Goal: Find specific page/section: Find specific page/section

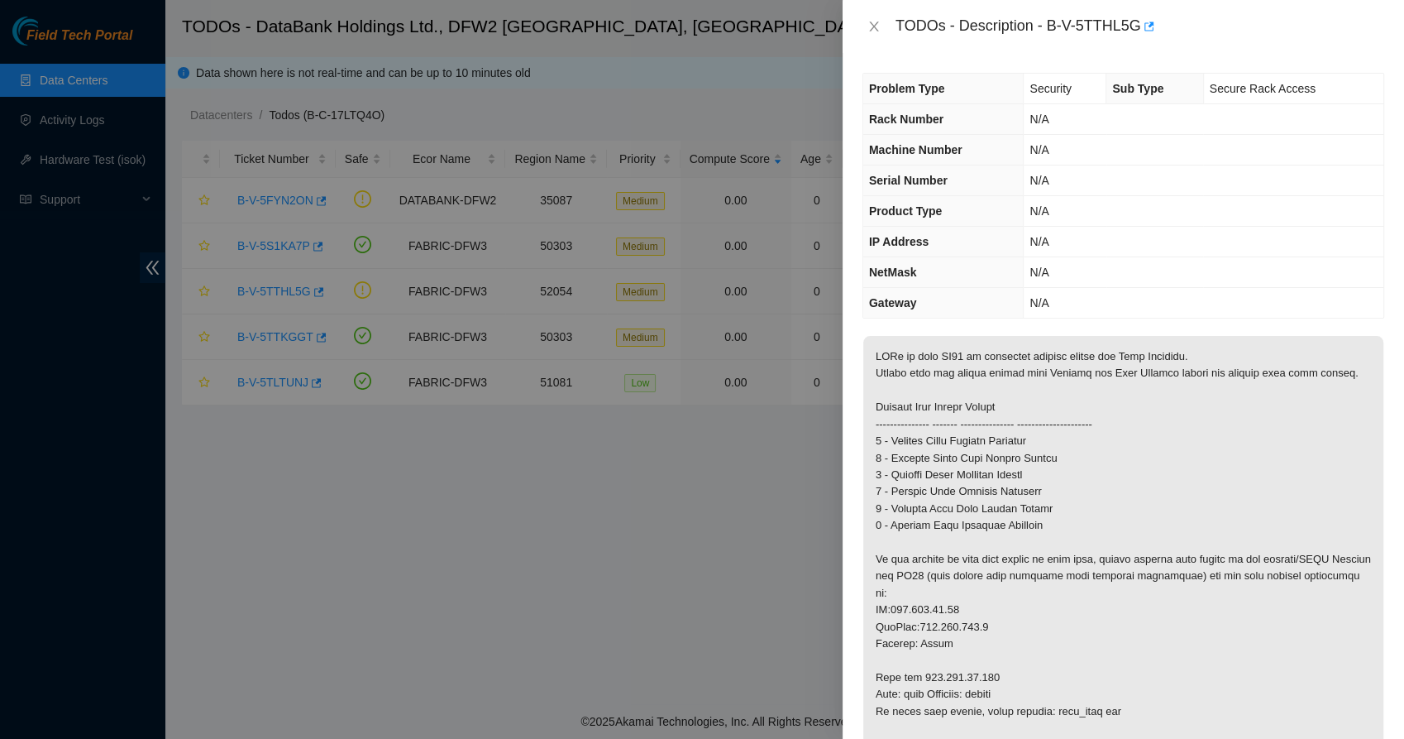
scroll to position [205, 0]
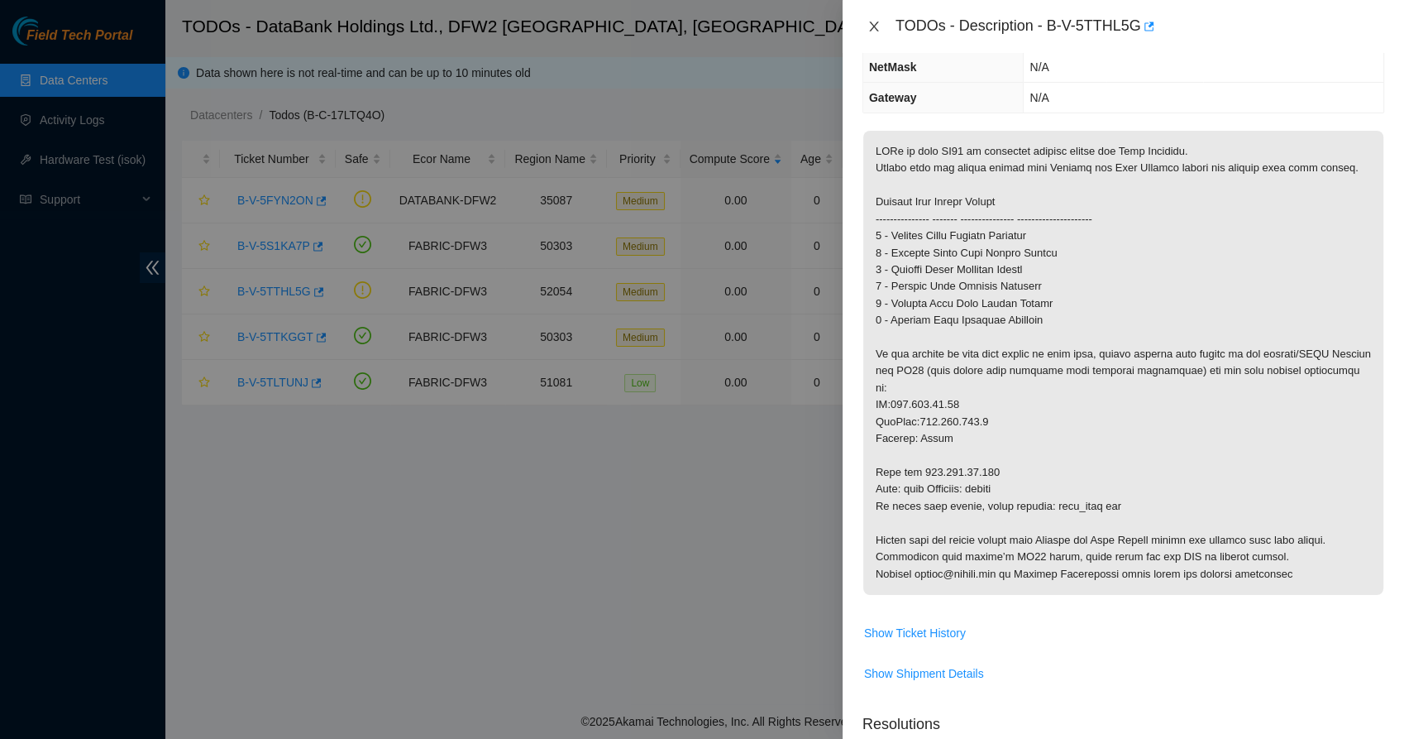
click at [871, 30] on icon "close" at bounding box center [873, 27] width 9 height 10
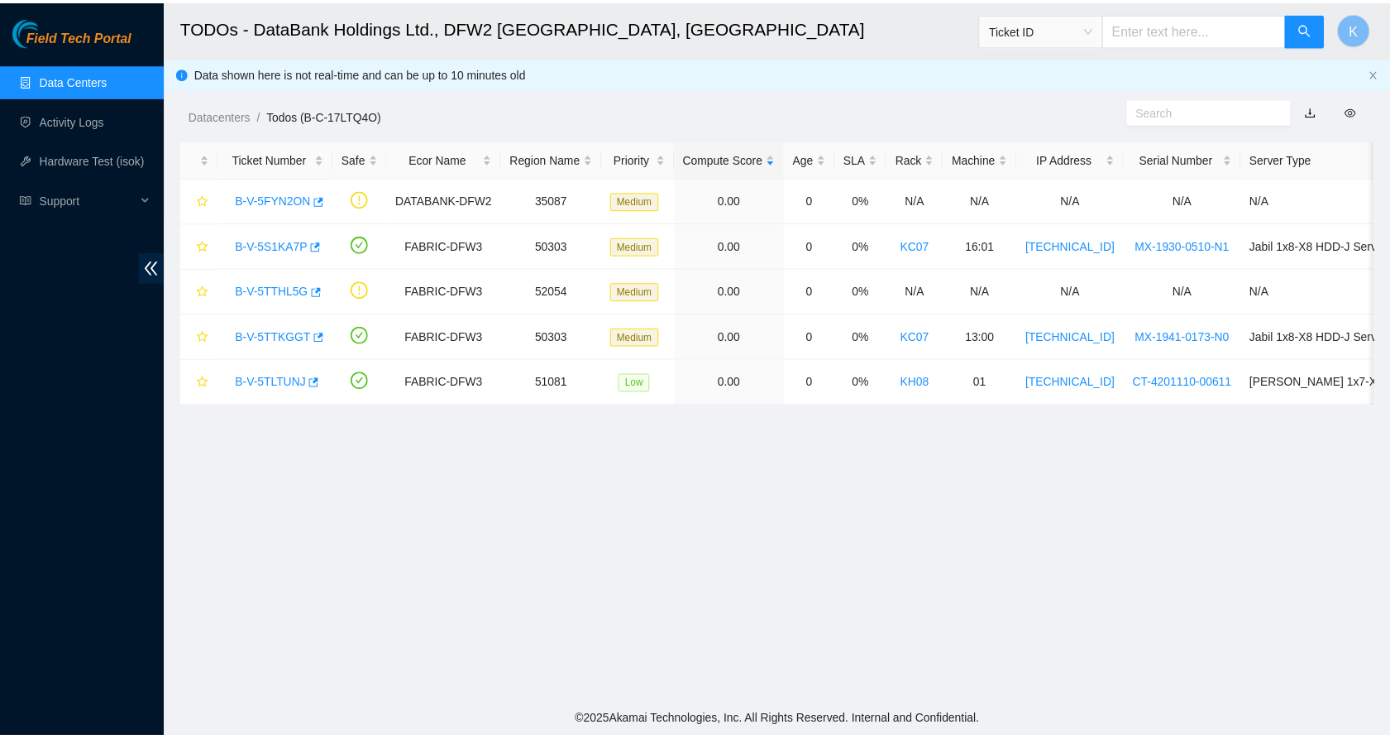
scroll to position [278, 0]
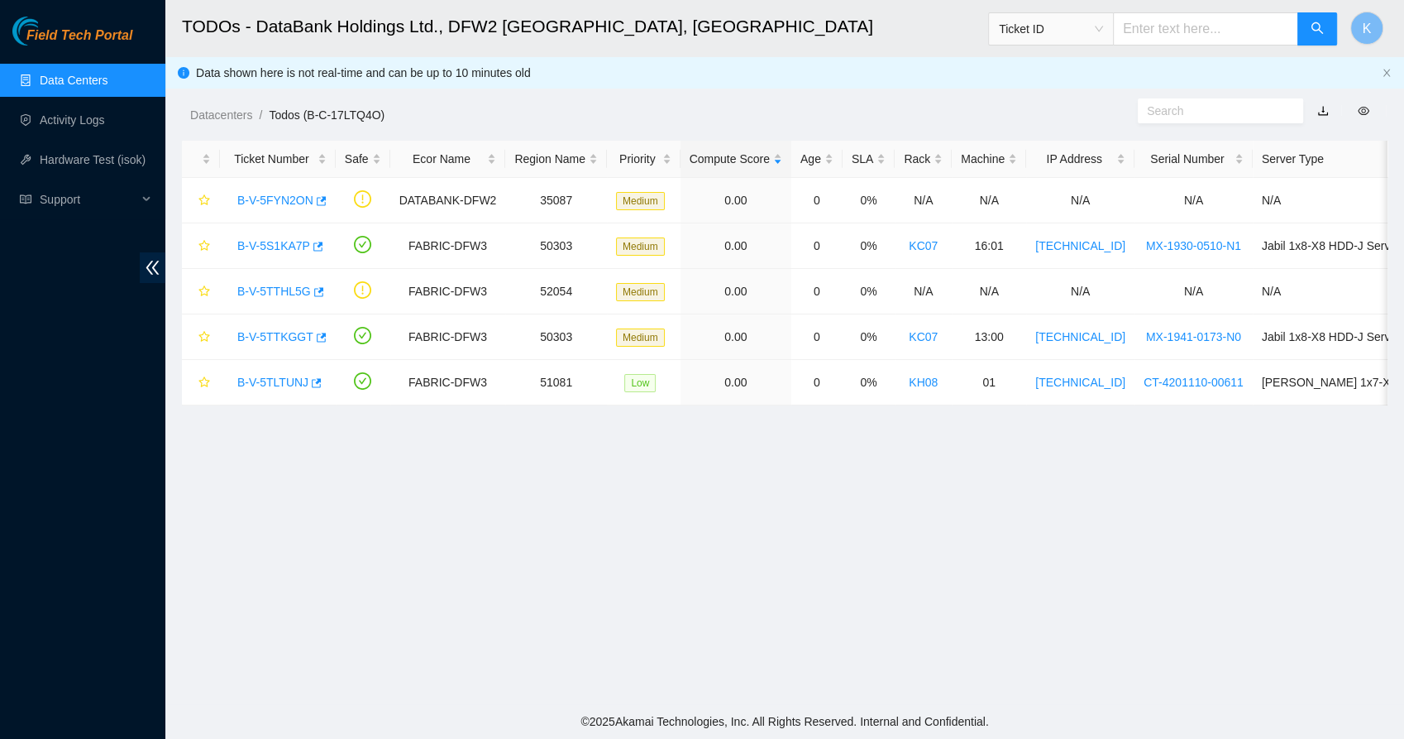
click at [77, 80] on link "Data Centers" at bounding box center [74, 80] width 68 height 13
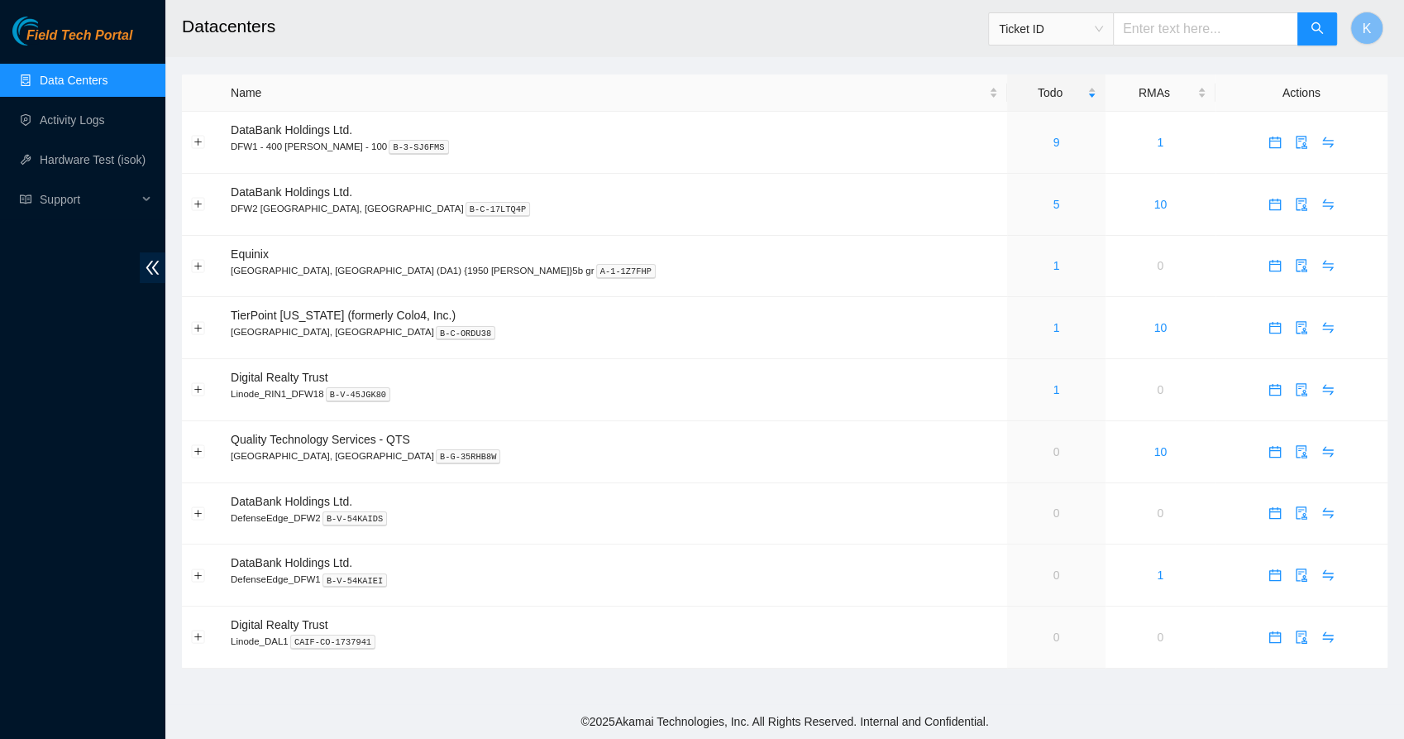
click at [1076, 42] on span "Ticket ID" at bounding box center [1050, 28] width 125 height 33
click at [1082, 29] on span "Ticket ID" at bounding box center [1051, 29] width 104 height 25
click at [943, 42] on h2 "Datacenters" at bounding box center [662, 26] width 960 height 53
click at [1295, 270] on icon "audit" at bounding box center [1301, 265] width 13 height 13
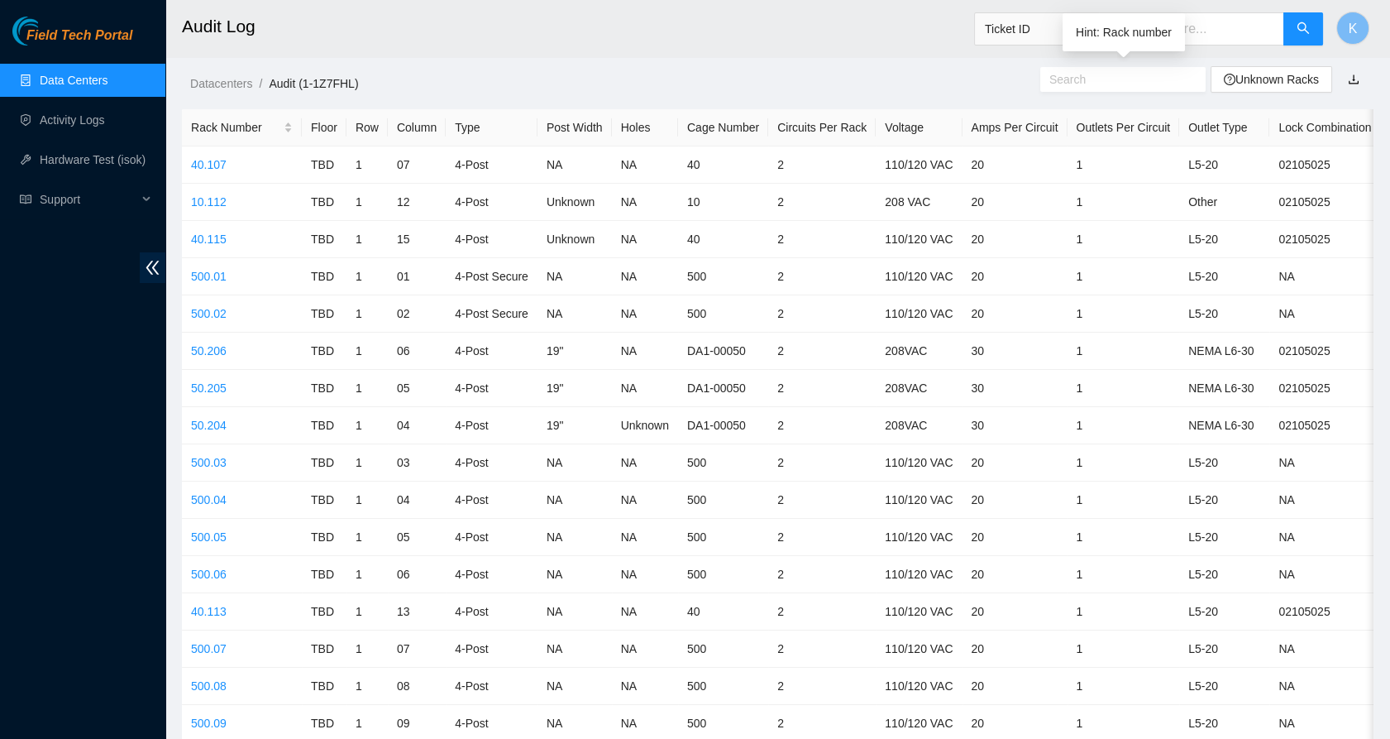
click at [1125, 77] on input "text" at bounding box center [1117, 79] width 134 height 18
paste input "r21.dfw02.icn"
type input "r21.dfw02.icn"
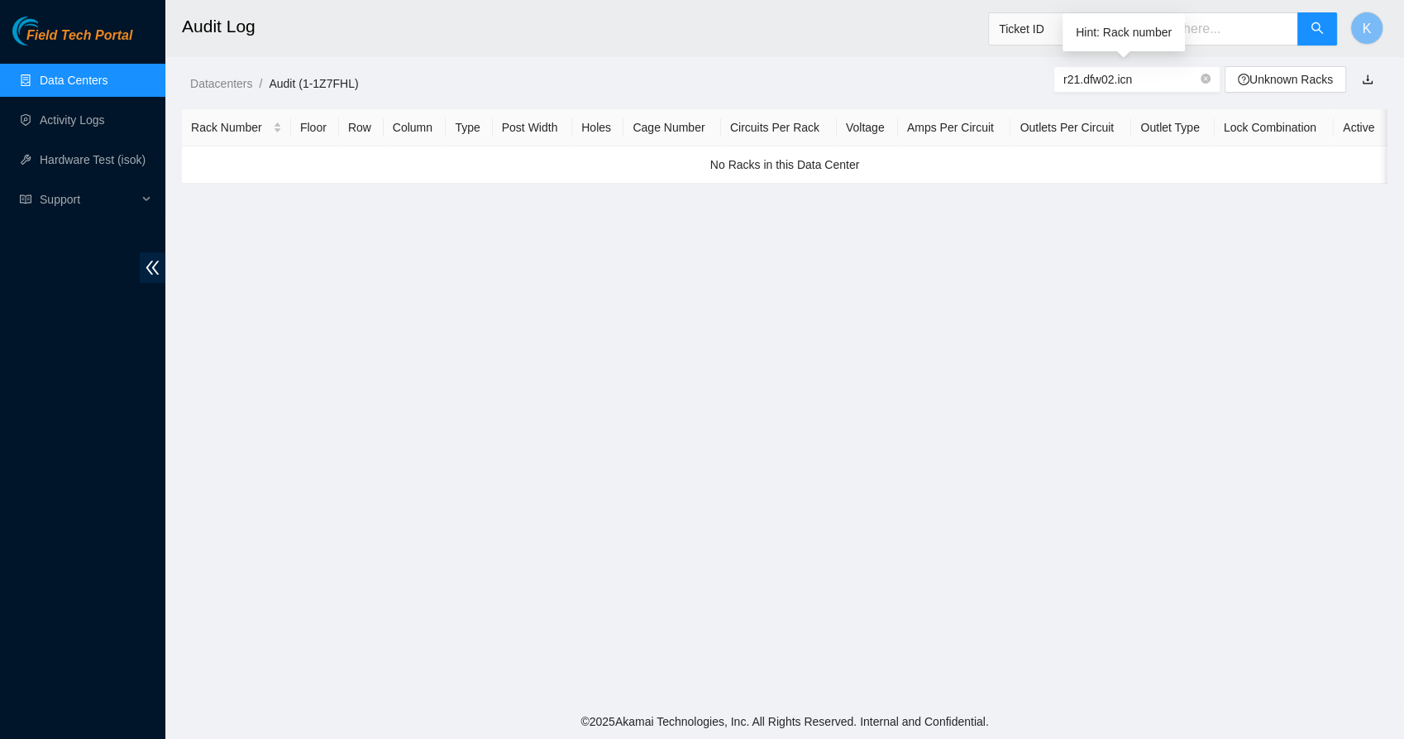
click at [1138, 83] on input "r21.dfw02.icn" at bounding box center [1131, 79] width 134 height 18
drag, startPoint x: 1138, startPoint y: 83, endPoint x: 1020, endPoint y: 93, distance: 118.8
click at [1020, 93] on main "Audit Log Ticket ID K Datacenters / Audit (1-1Z7FHL) / r21.dfw02.icn Unknown Ra…" at bounding box center [784, 352] width 1239 height 704
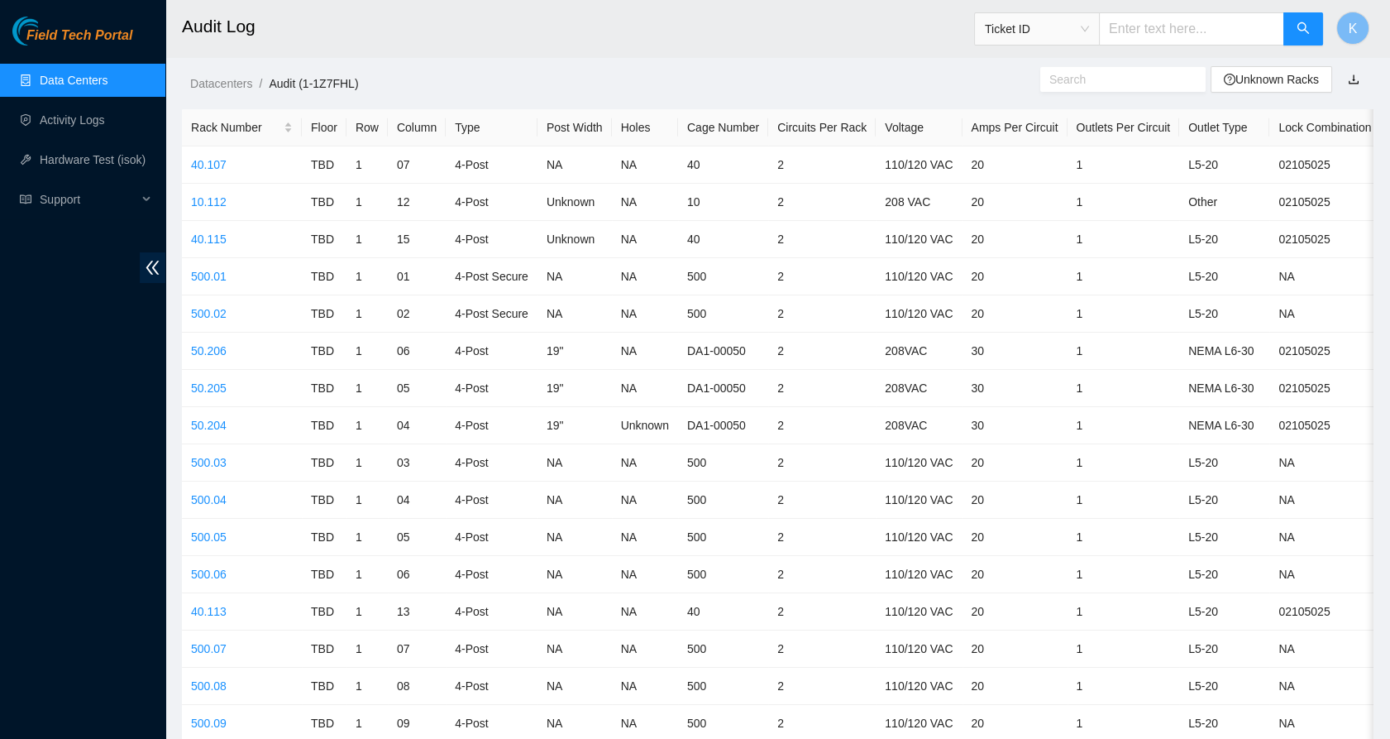
click at [1151, 34] on input "text" at bounding box center [1191, 28] width 185 height 33
click at [1080, 31] on span "Ticket ID" at bounding box center [1037, 29] width 104 height 25
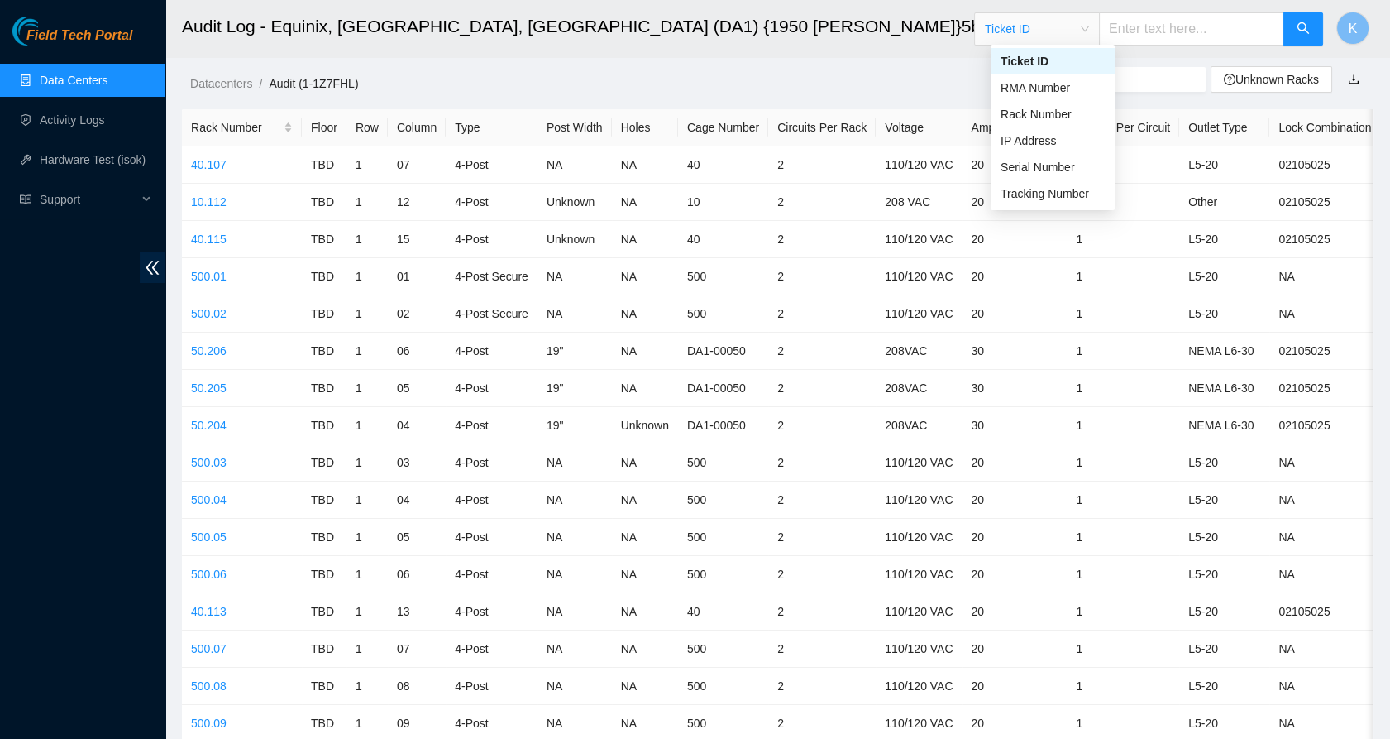
click at [861, 45] on h2 "Audit Log - Equinix, [GEOGRAPHIC_DATA], [GEOGRAPHIC_DATA] (DA1) {1950 [PERSON_N…" at bounding box center [657, 26] width 950 height 53
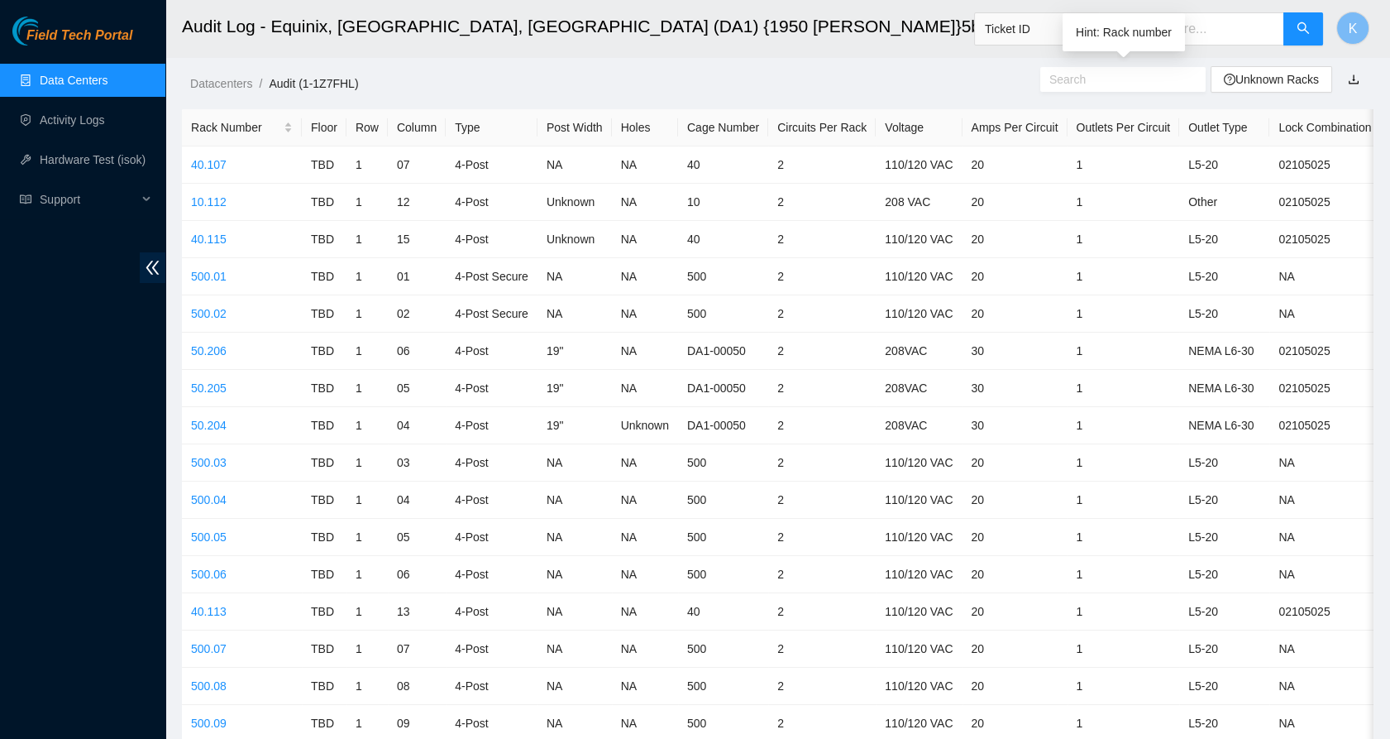
click at [1098, 75] on input "text" at bounding box center [1117, 79] width 134 height 18
paste input "r21.dfw02.icn"
type input "r21.dfw02.icn"
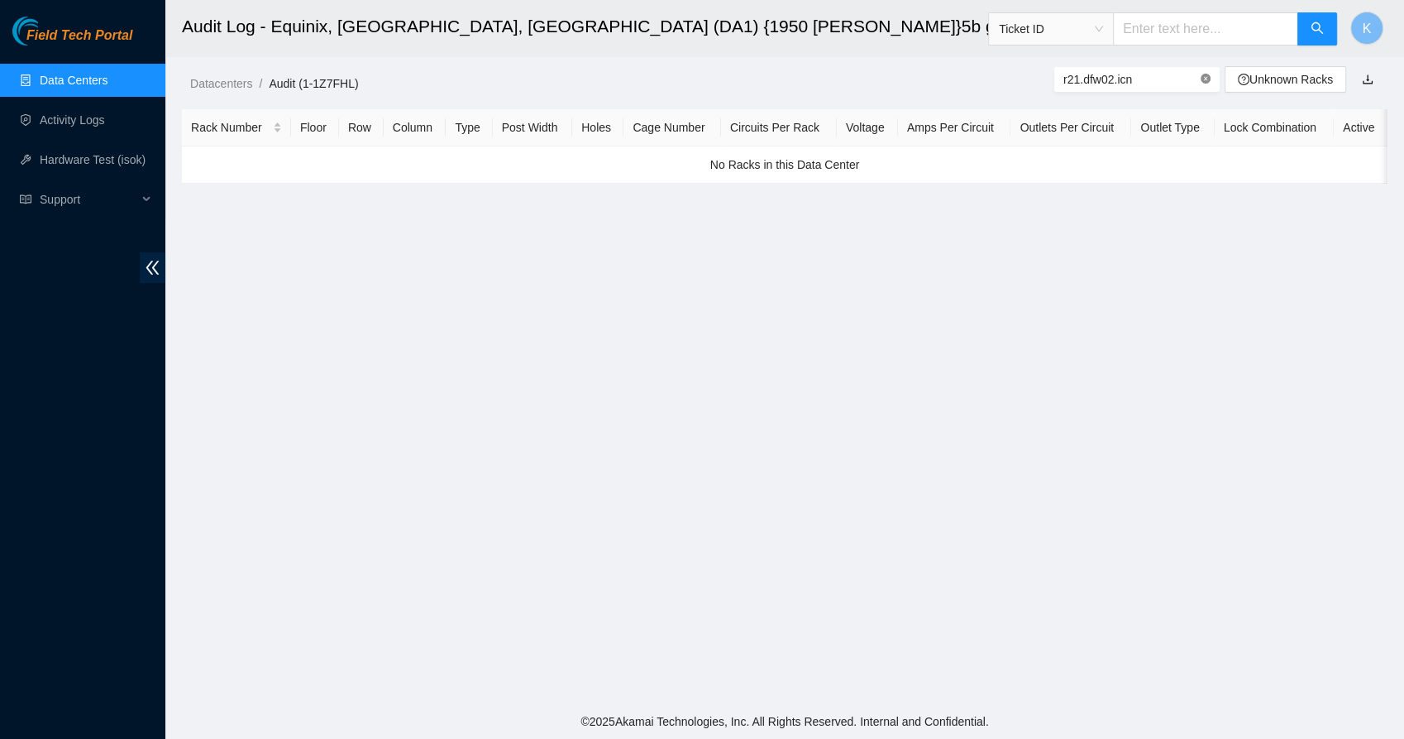
click at [1203, 84] on icon "close-circle" at bounding box center [1206, 79] width 10 height 10
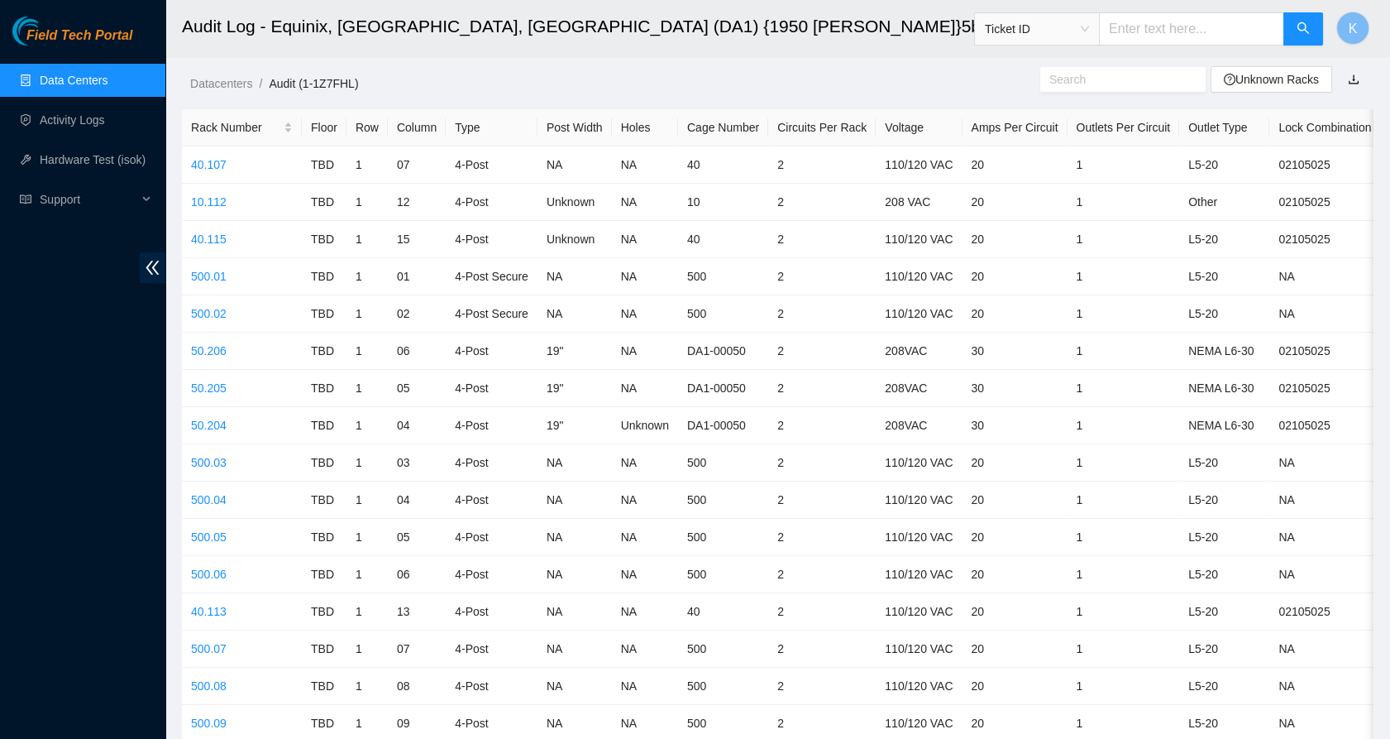
click at [1182, 19] on input "text" at bounding box center [1191, 28] width 185 height 33
paste input "r21.dfw02.icn"
type input "r21.dfw02.icn"
drag, startPoint x: 1211, startPoint y: 28, endPoint x: 1054, endPoint y: -4, distance: 160.4
click at [1054, 0] on html "Field Tech Portal Data Centers Activity Logs Hardware Test (isok) Support Audit…" at bounding box center [695, 369] width 1390 height 739
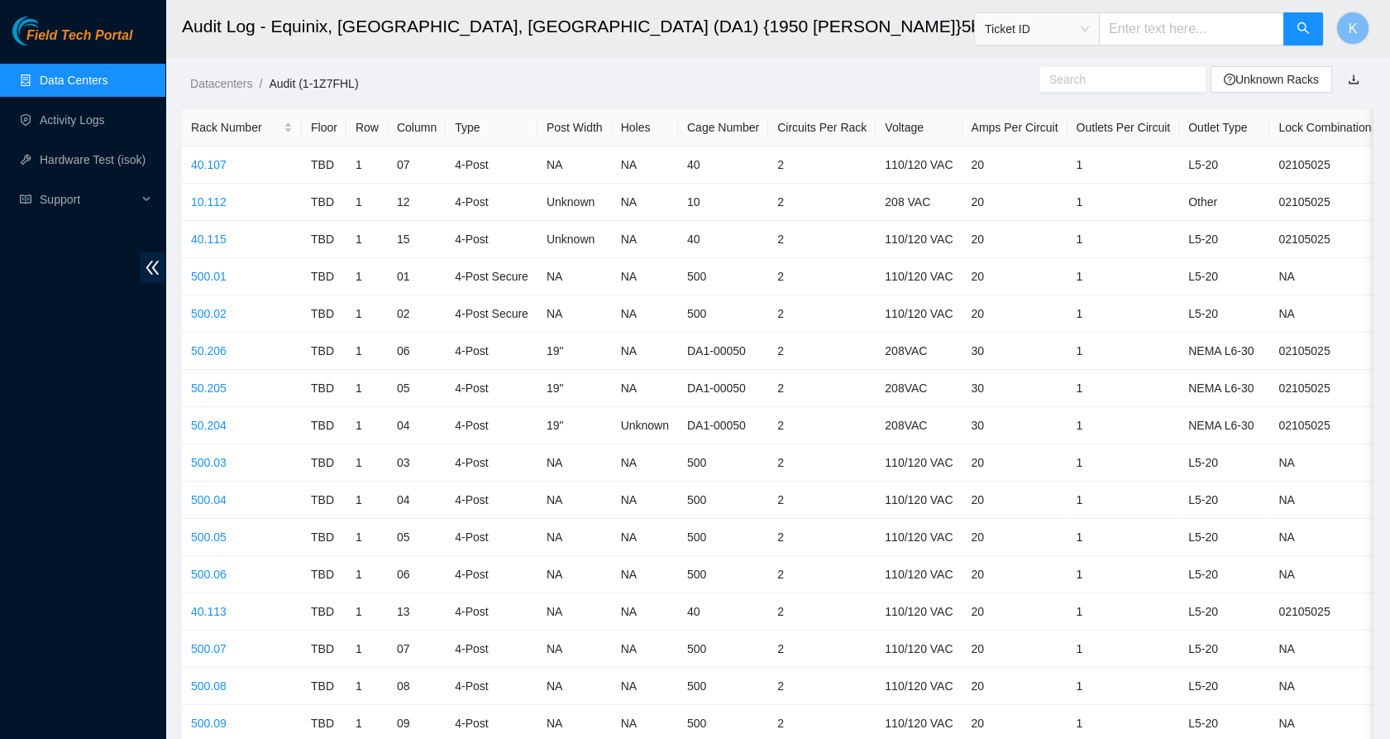
click at [672, 3] on h2 "Audit Log - Equinix, [GEOGRAPHIC_DATA], [GEOGRAPHIC_DATA] (DA1) {1950 [PERSON_N…" at bounding box center [657, 26] width 950 height 53
click at [90, 118] on link "Activity Logs" at bounding box center [72, 119] width 65 height 13
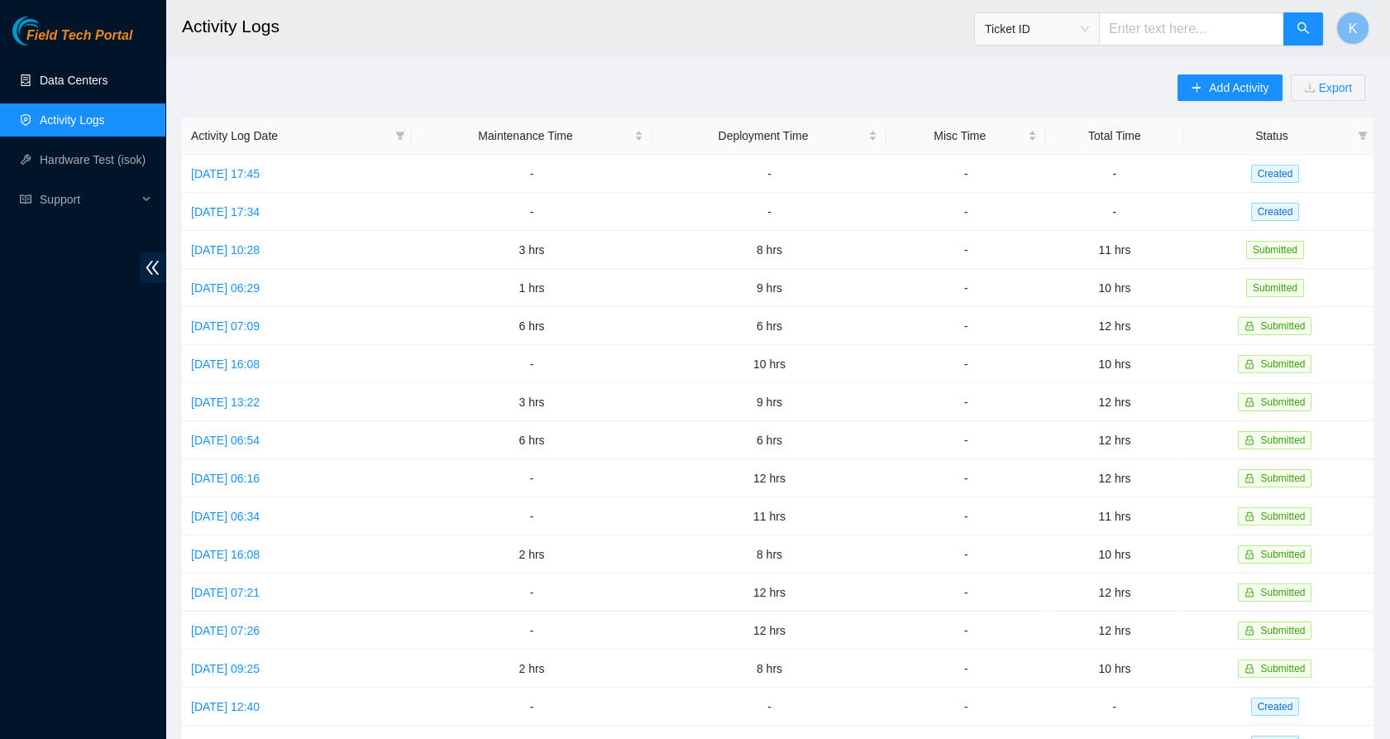
click at [102, 78] on link "Data Centers" at bounding box center [74, 80] width 68 height 13
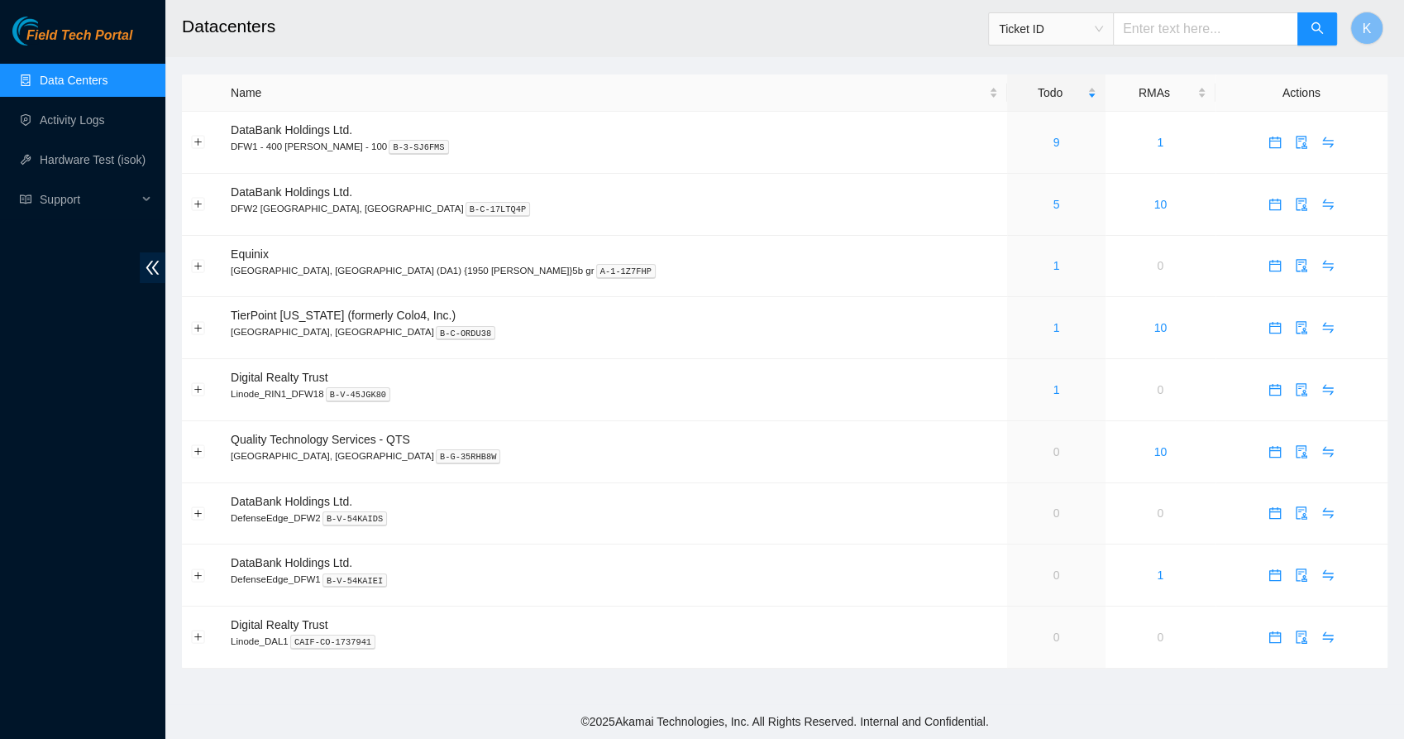
click at [1170, 25] on input "text" at bounding box center [1205, 28] width 185 height 33
click at [1103, 22] on span "Ticket ID" at bounding box center [1051, 29] width 104 height 25
click at [1055, 140] on div "IP Address" at bounding box center [1067, 141] width 104 height 18
click at [1179, 20] on input "text" at bounding box center [1205, 28] width 185 height 33
paste input "r21.dfw02.icn"
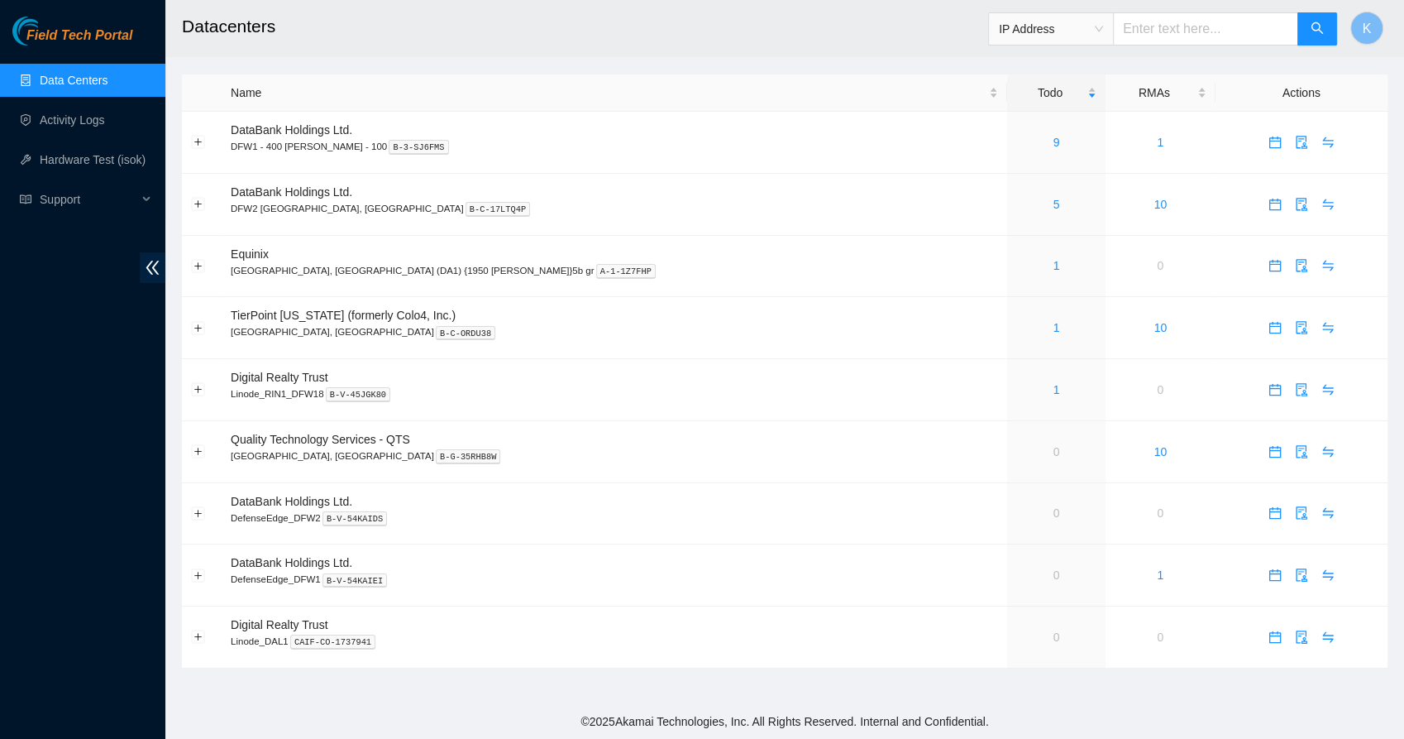
type input "r21.dfw02.icn"
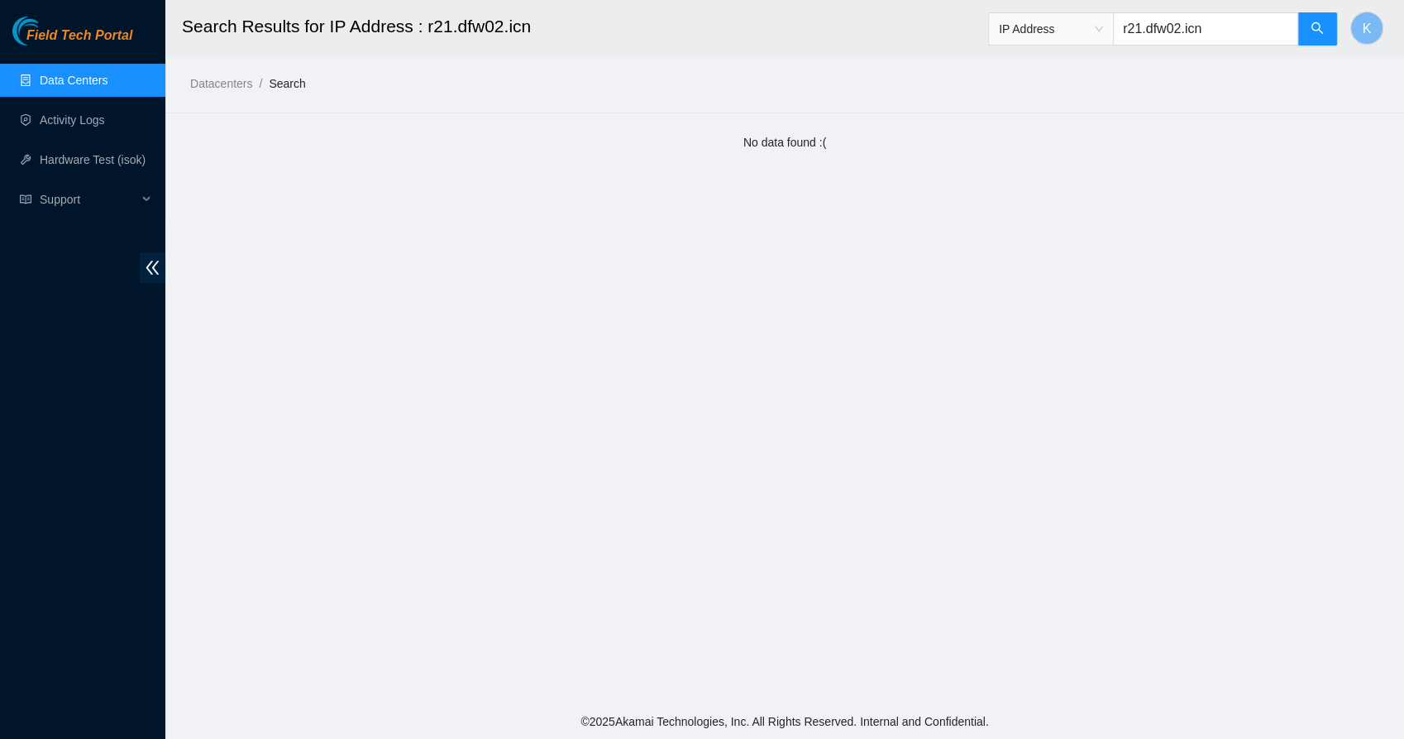
drag, startPoint x: 1241, startPoint y: 26, endPoint x: 1085, endPoint y: 27, distance: 155.5
click at [1085, 27] on span "IP Address r21.dfw02.icn" at bounding box center [1163, 28] width 350 height 33
click at [108, 79] on link "Data Centers" at bounding box center [74, 80] width 68 height 13
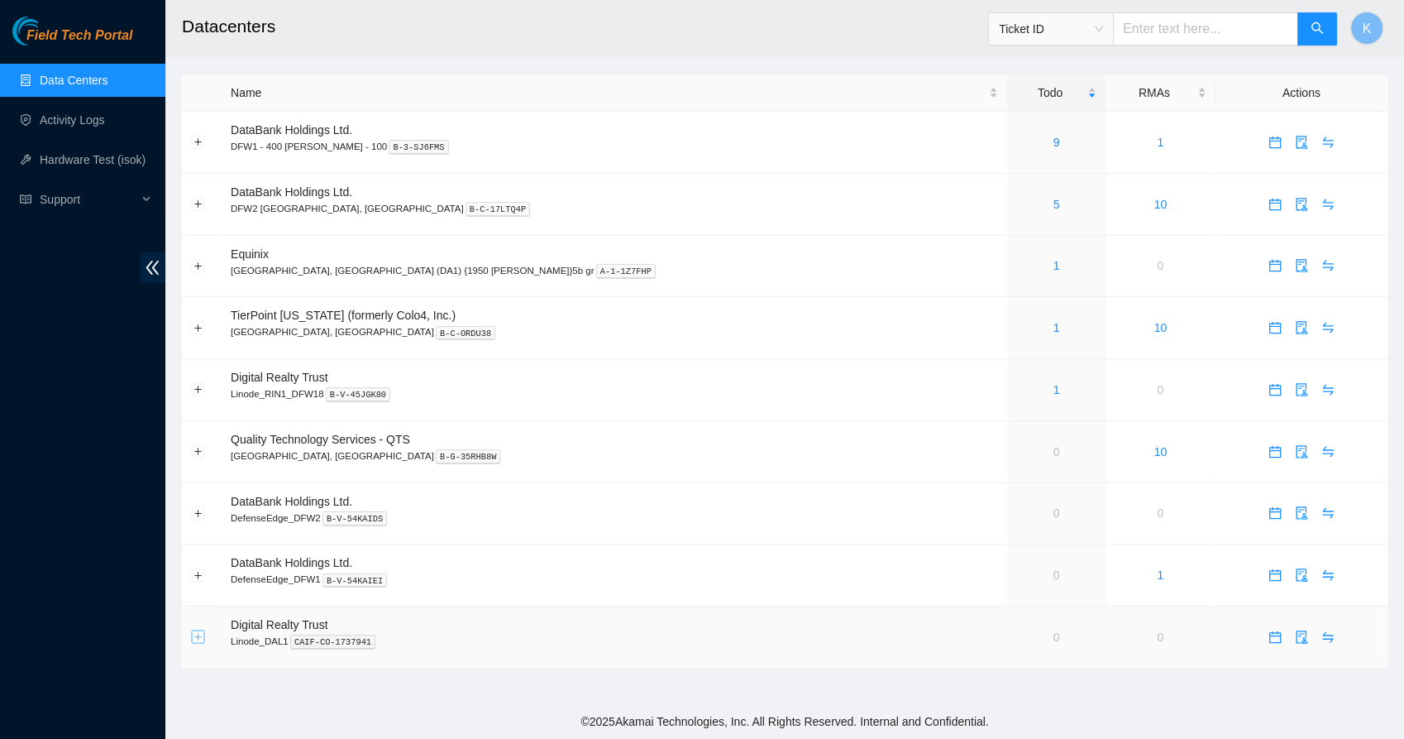
click at [195, 633] on button "Expand row" at bounding box center [198, 636] width 13 height 13
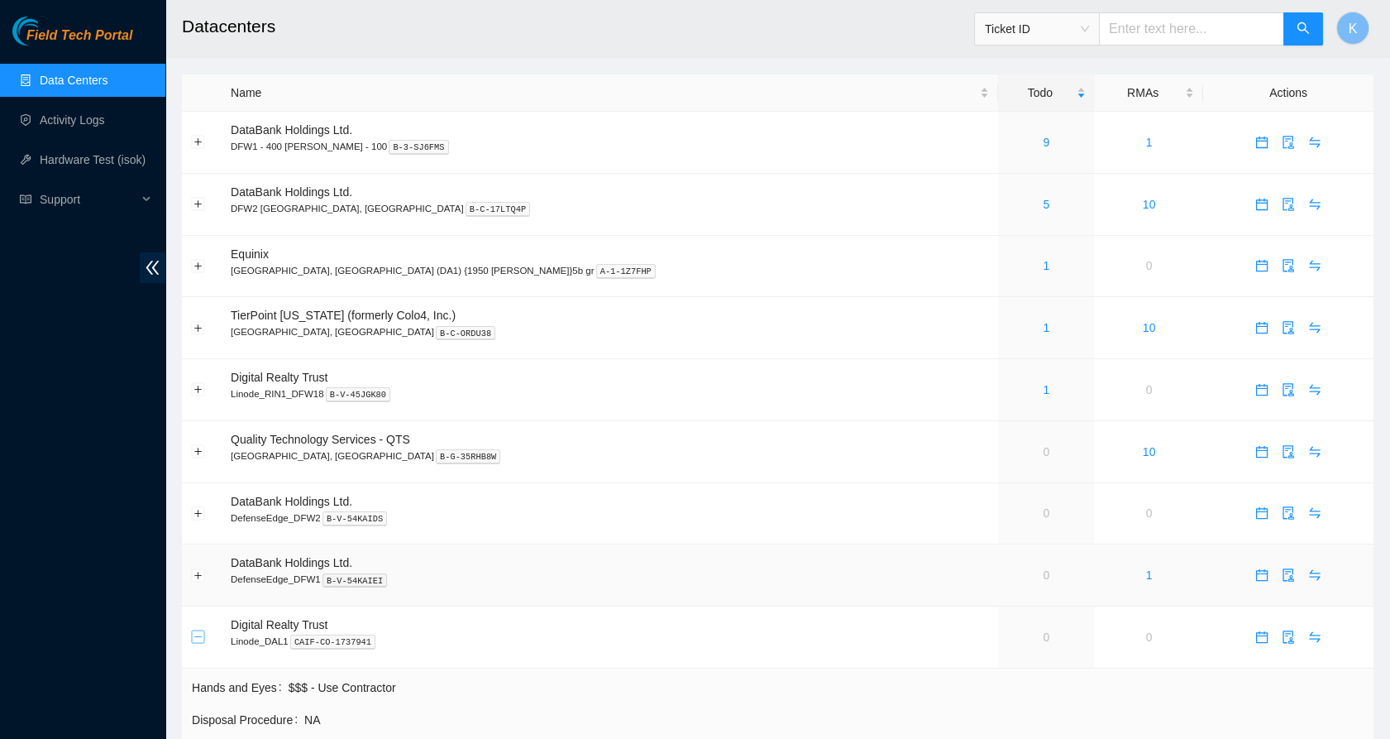
scroll to position [222, 0]
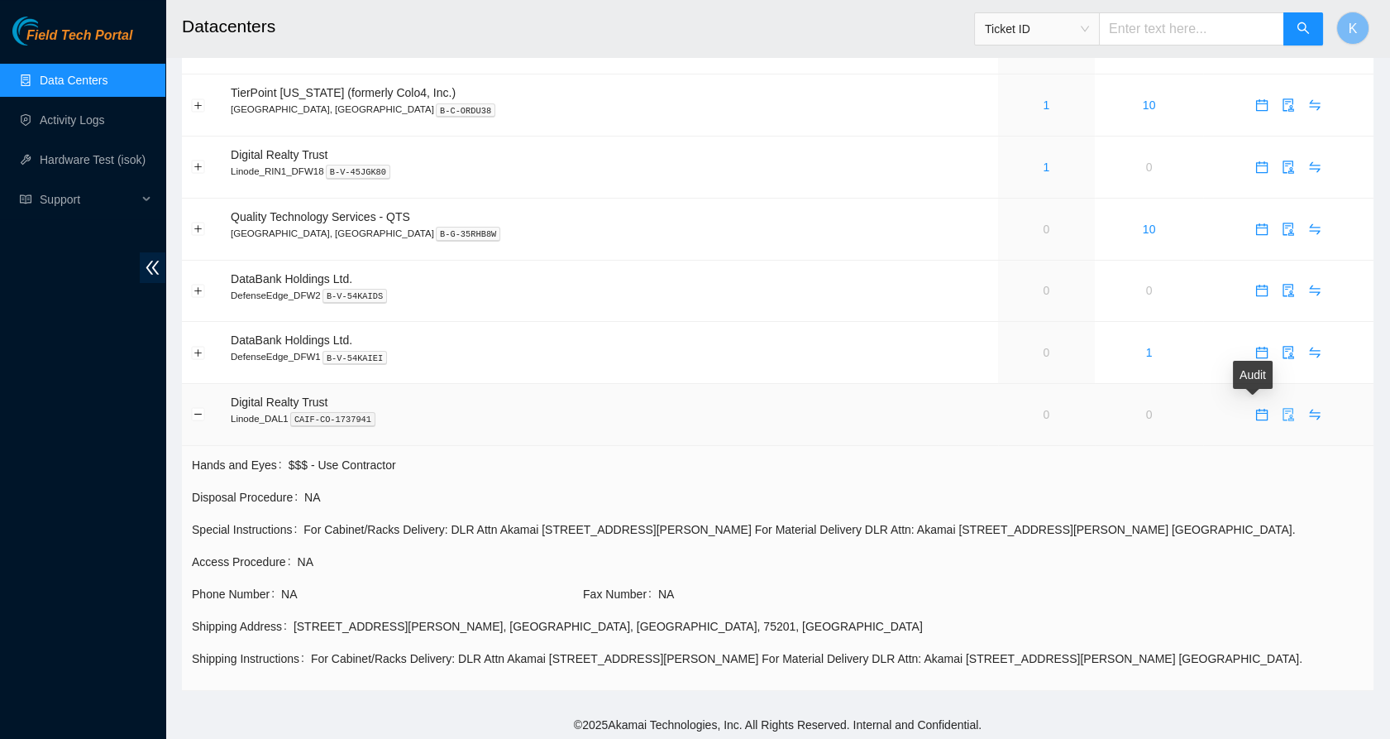
click at [1282, 409] on icon "audit" at bounding box center [1288, 414] width 13 height 13
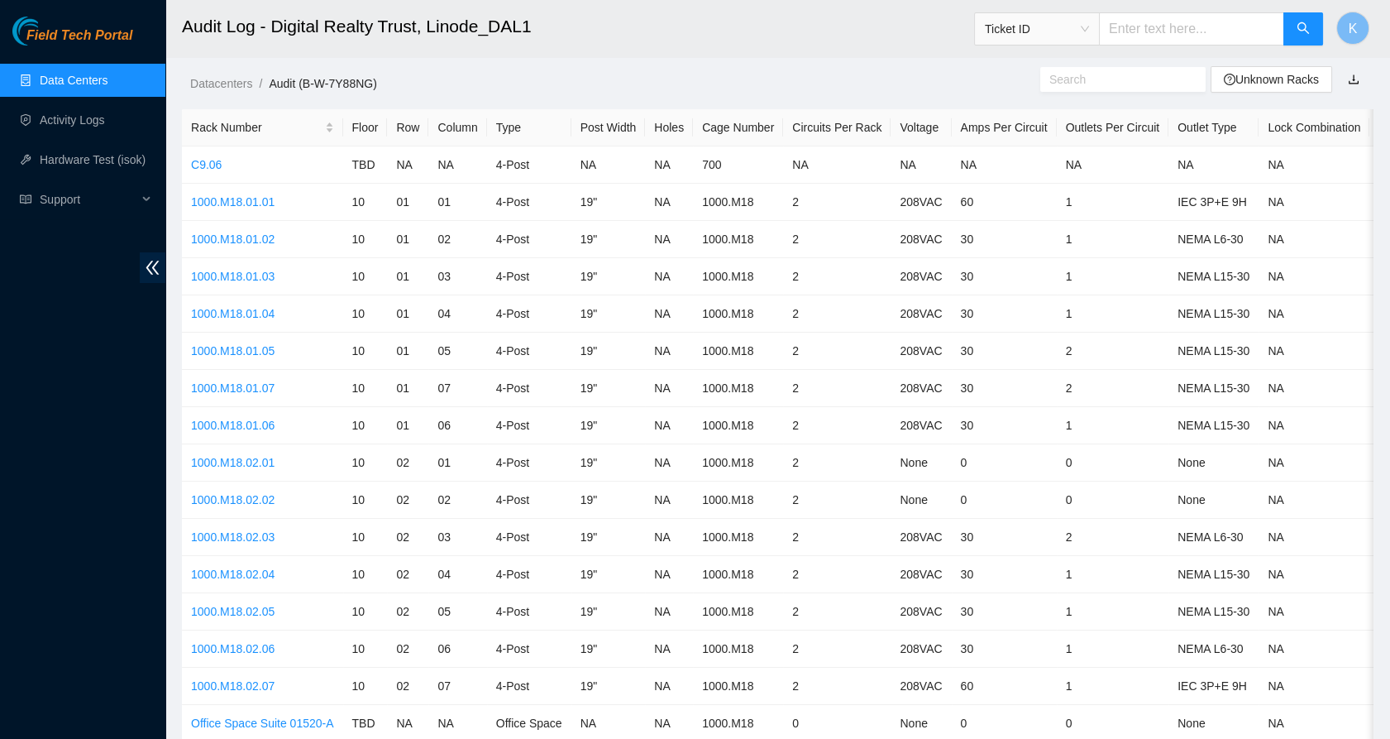
click at [1082, 85] on input "text" at bounding box center [1117, 79] width 134 height 18
paste input "1000.01.06"
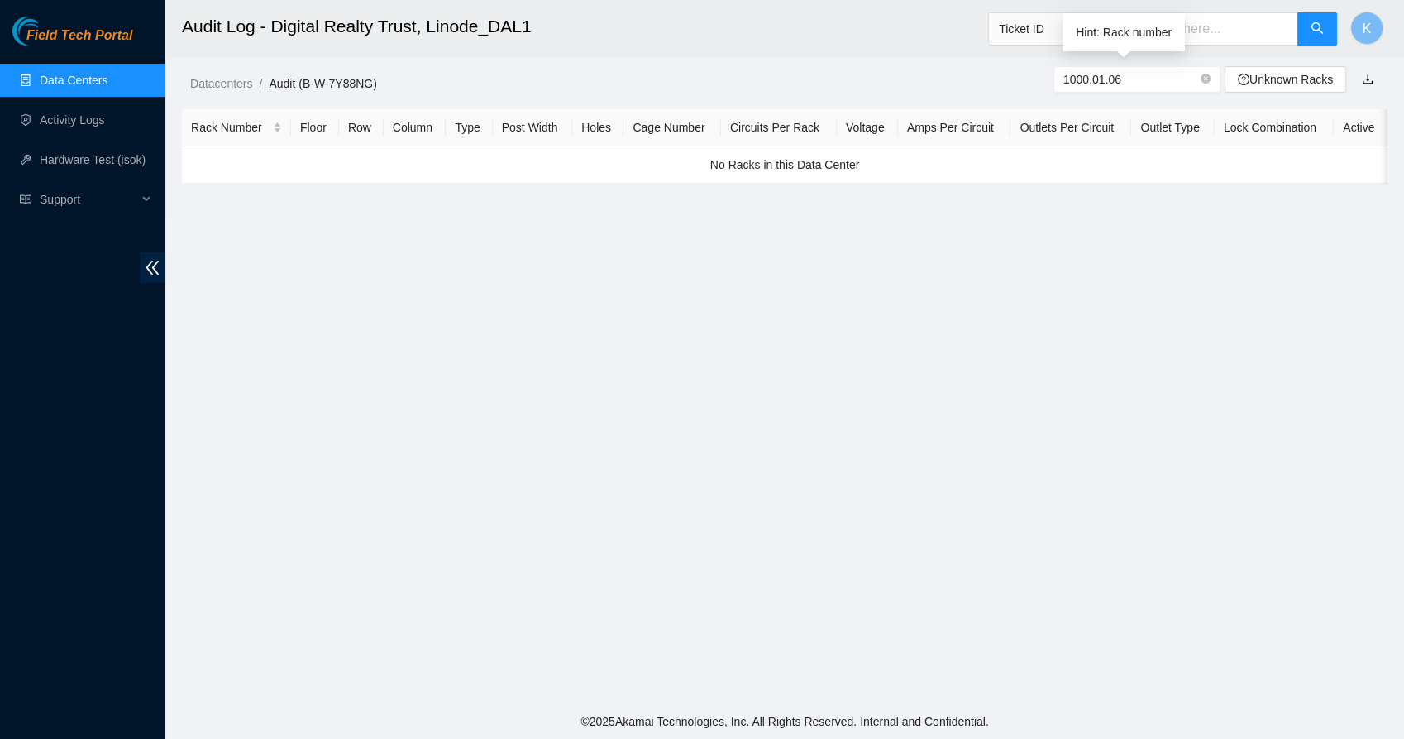
drag, startPoint x: 1107, startPoint y: 81, endPoint x: 994, endPoint y: 58, distance: 114.8
click at [994, 58] on div "Datacenters / Audit (B-W-7Y88NG) / 1000.01.06 Unknown Racks" at bounding box center [784, 46] width 1239 height 93
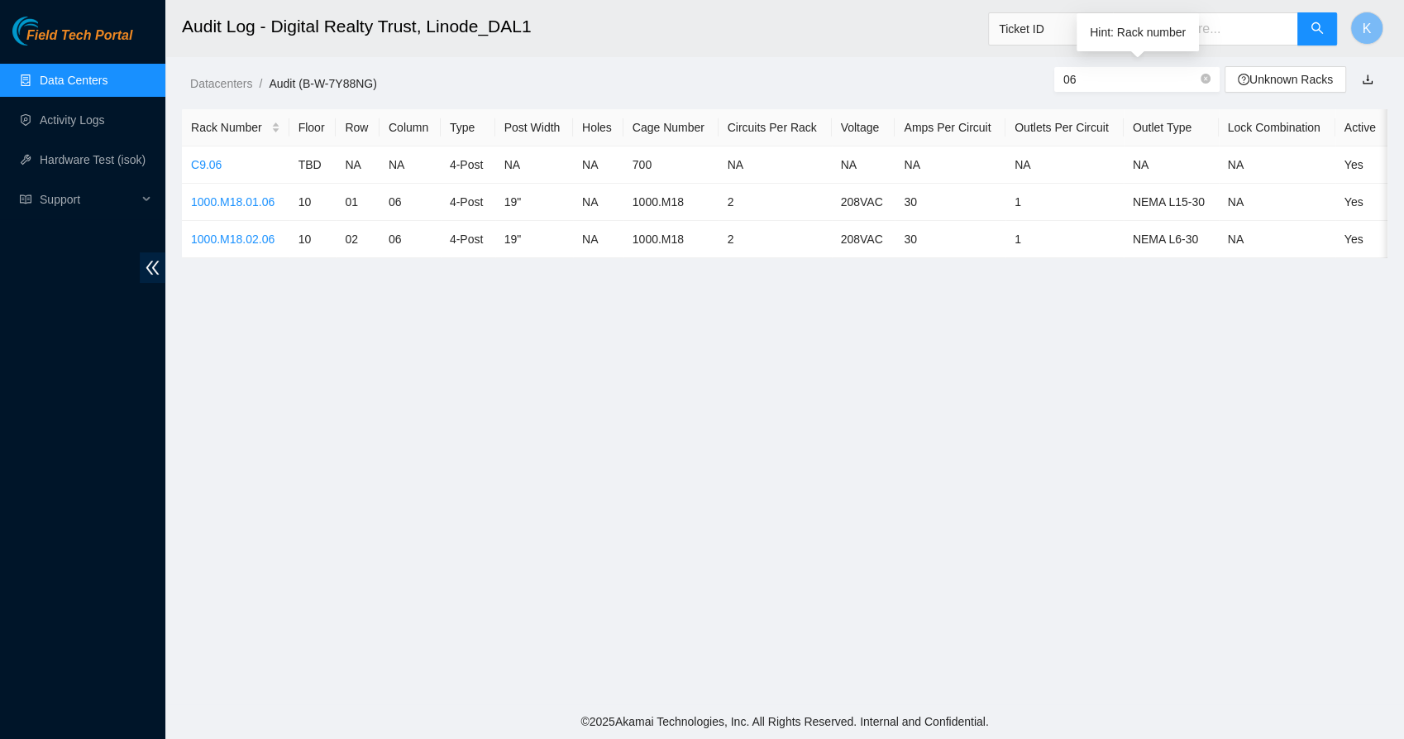
drag, startPoint x: 1107, startPoint y: 84, endPoint x: 1012, endPoint y: 73, distance: 94.9
click at [1012, 73] on div "Datacenters / Audit (B-W-7Y88NG) / 06 Unknown Racks" at bounding box center [784, 46] width 1239 height 93
paste input "1000.M18.01.04)"
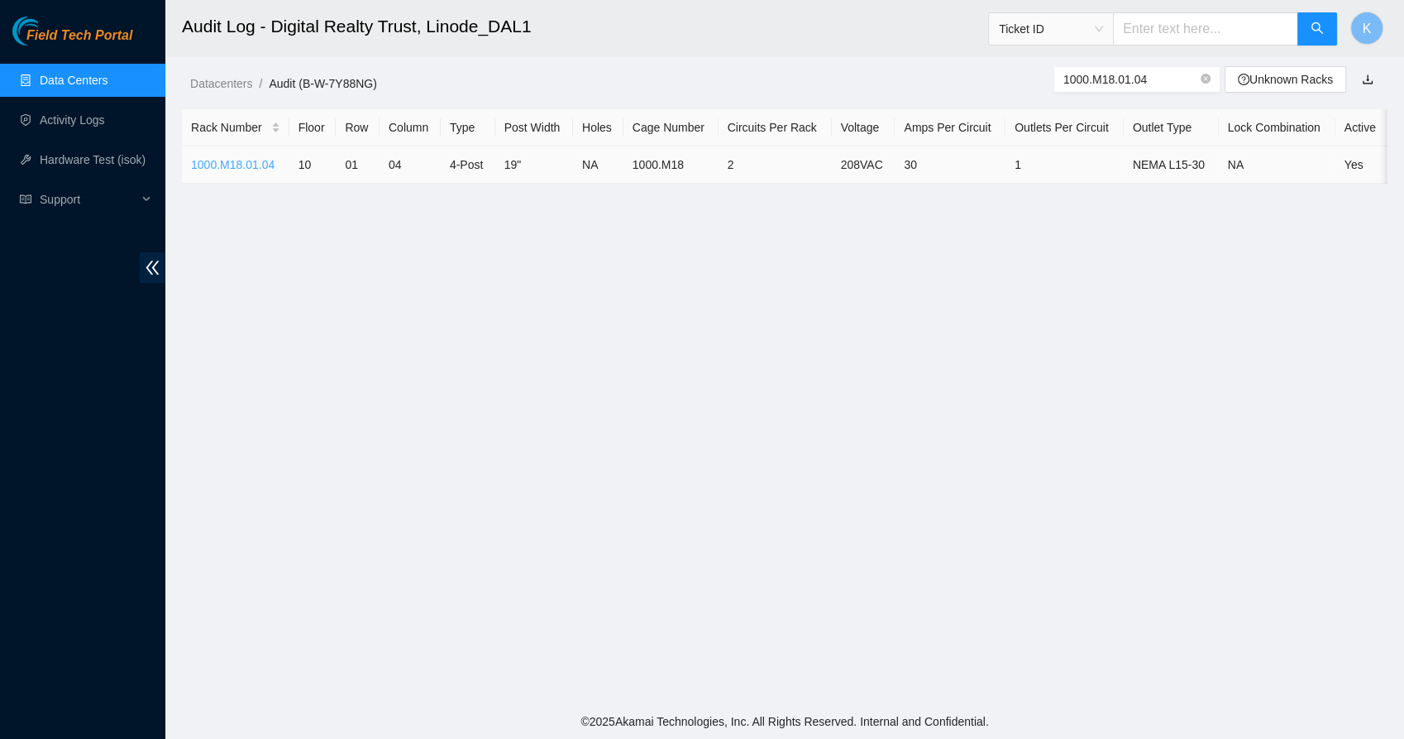
type input "1000.M18.01.04"
click at [249, 159] on link "1000.M18.01.04" at bounding box center [233, 164] width 84 height 13
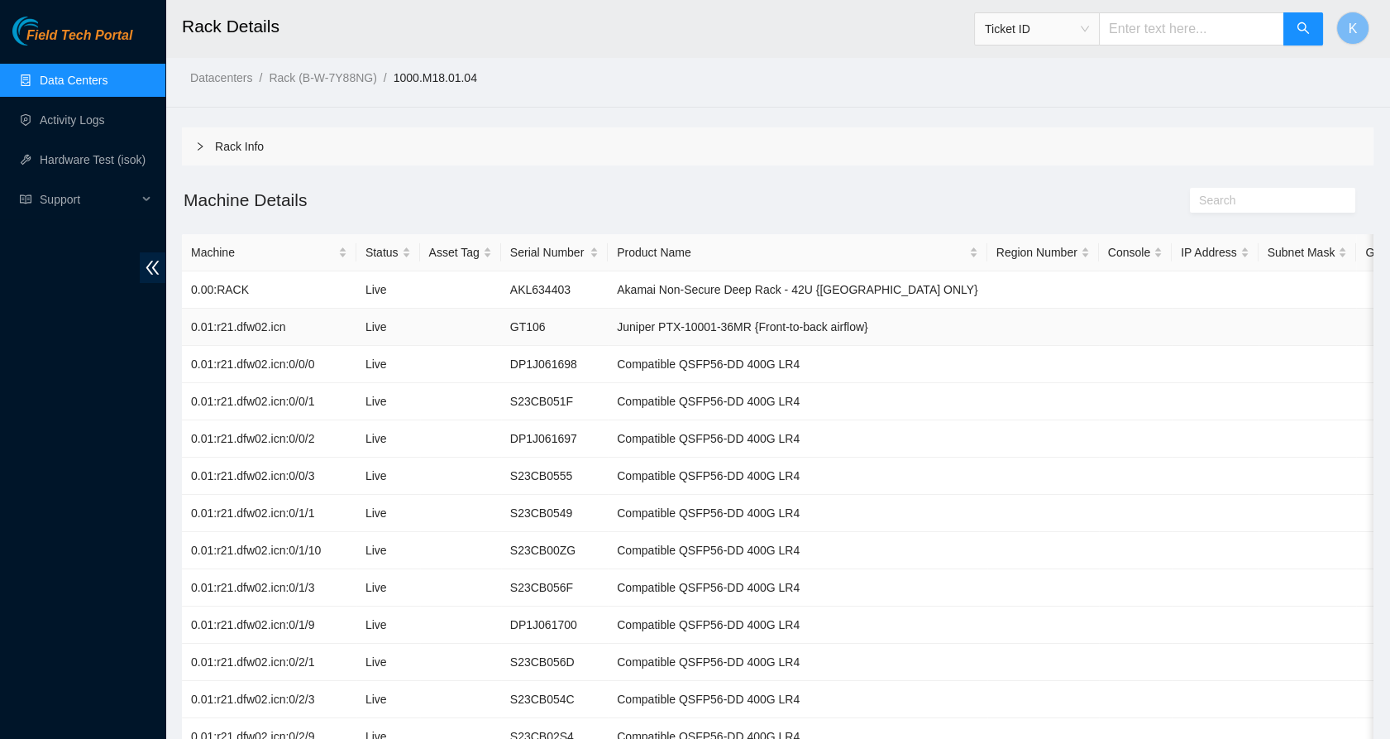
scroll to position [7, 0]
click at [1133, 36] on input "text" at bounding box center [1191, 28] width 185 height 33
click at [1209, 200] on input "text" at bounding box center [1266, 199] width 134 height 18
paste input "r21.dfw02.icn"
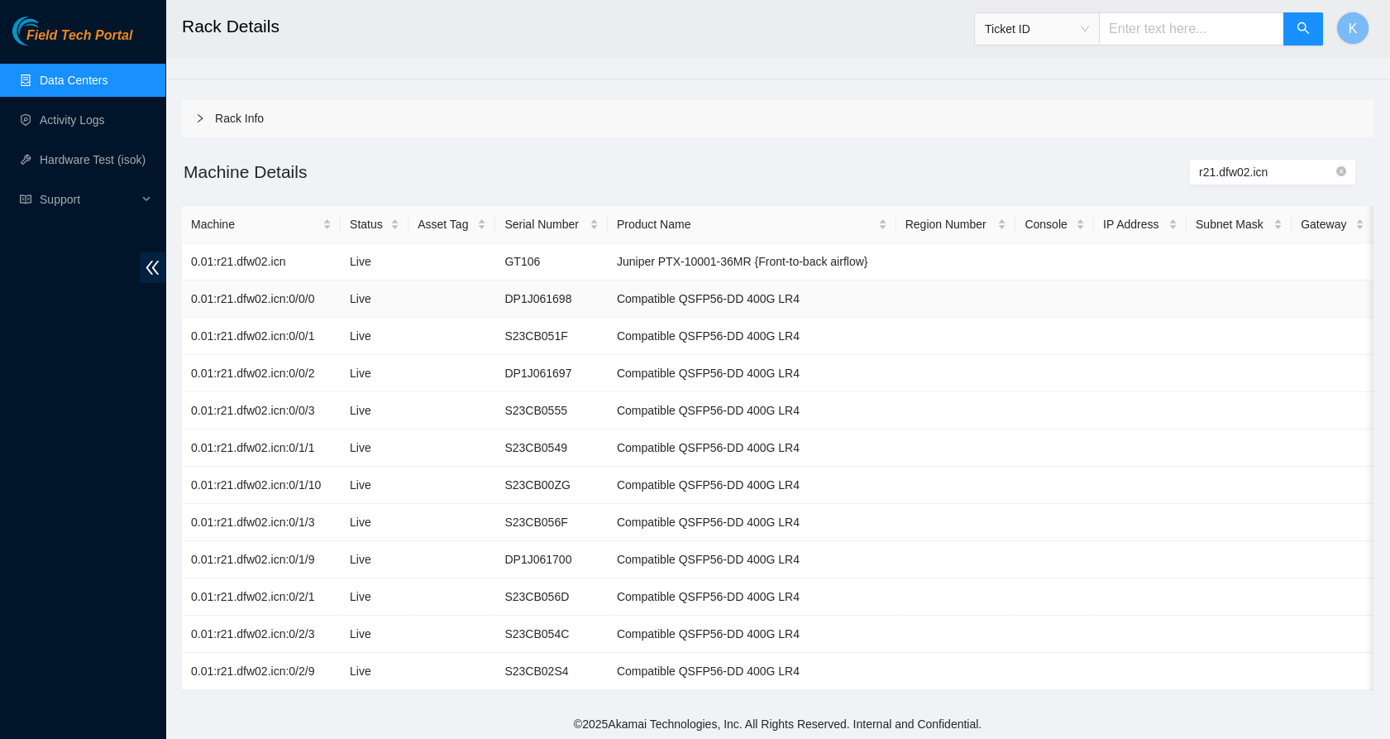
scroll to position [0, 0]
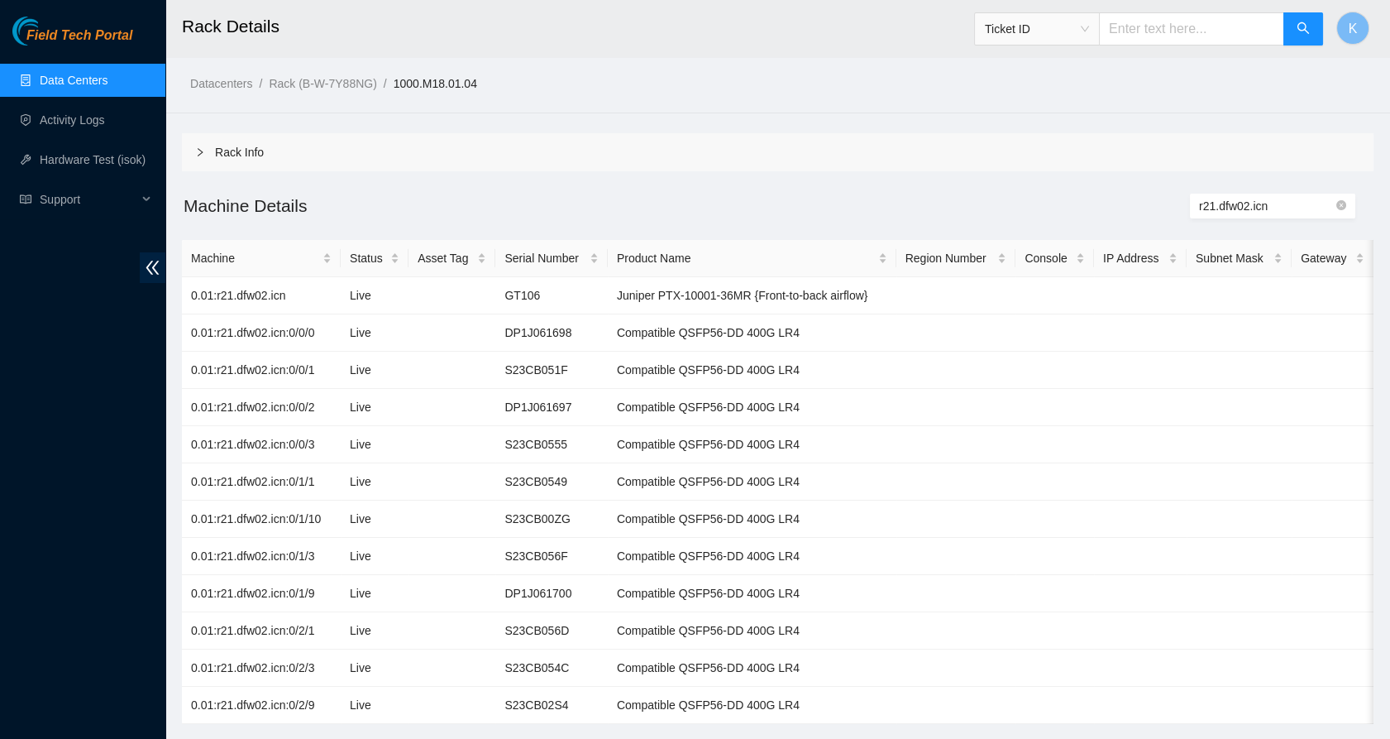
type input "r21.dfw02.icn"
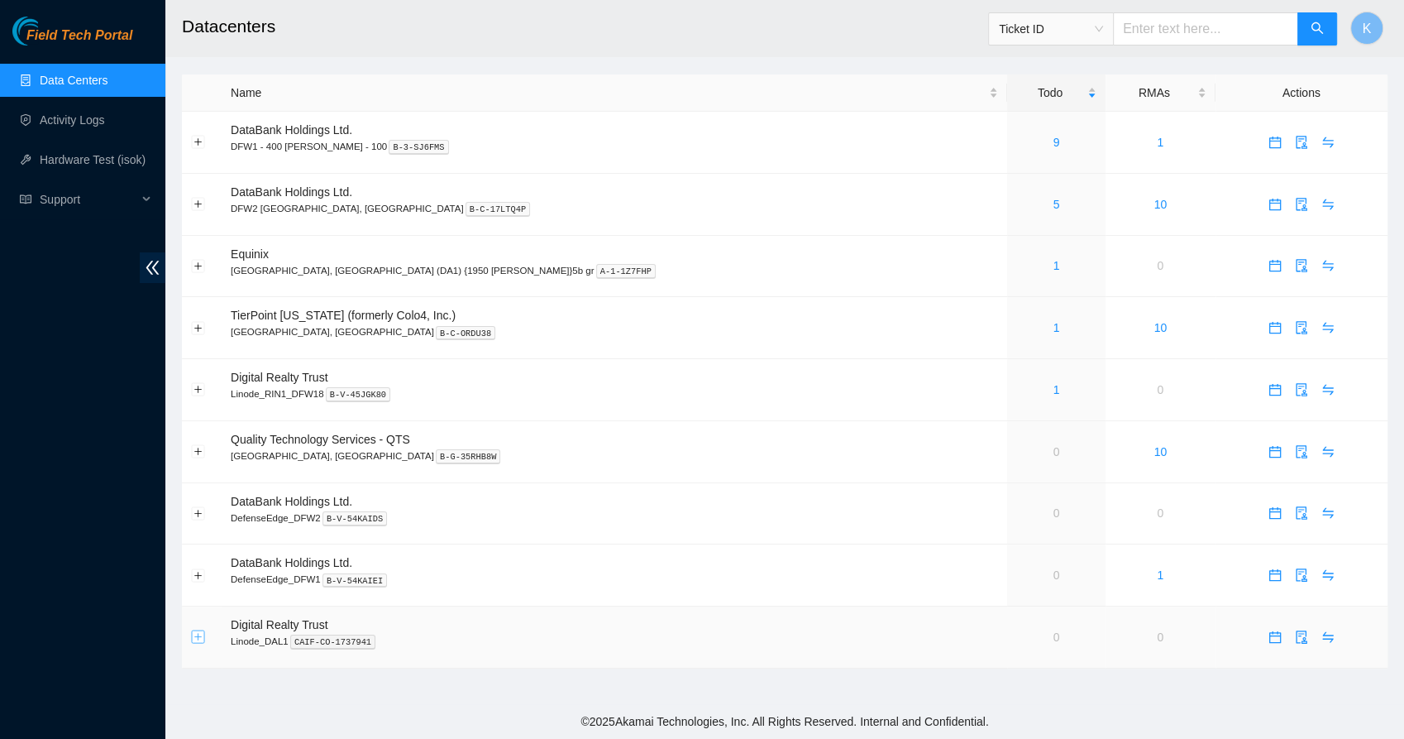
click at [201, 630] on button "Expand row" at bounding box center [198, 636] width 13 height 13
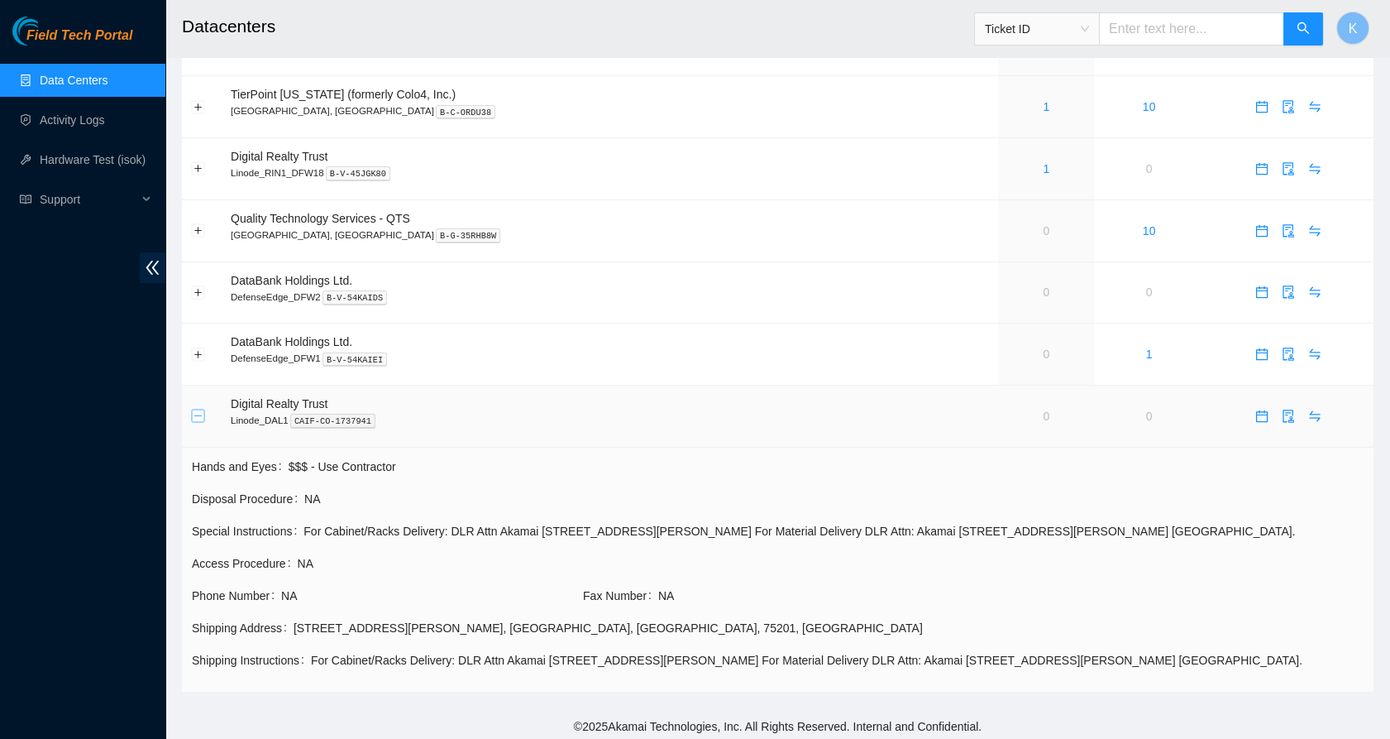
scroll to position [222, 0]
